Goal: Task Accomplishment & Management: Use online tool/utility

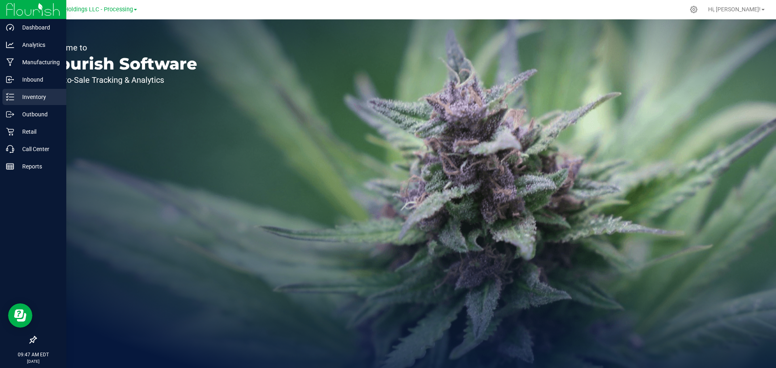
click at [34, 99] on p "Inventory" at bounding box center [38, 97] width 48 height 10
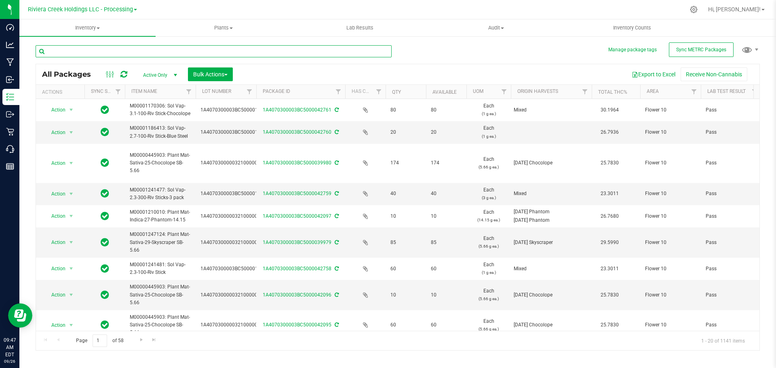
click at [63, 48] on input "text" at bounding box center [214, 51] width 356 height 12
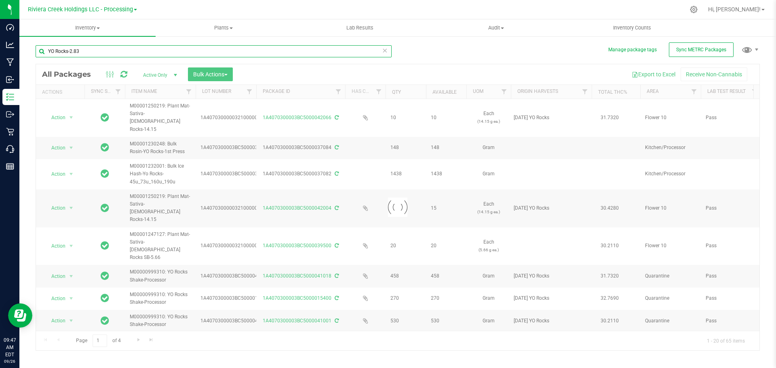
type input "YO Rocks-2.83"
